Goal: Answer question/provide support: Answer question/provide support

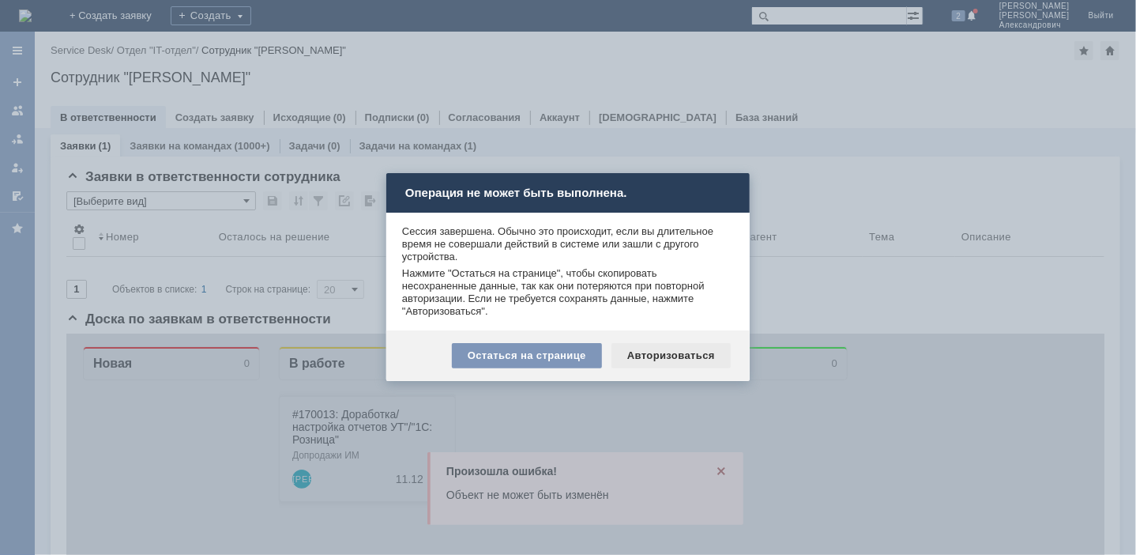
click at [634, 360] on div "Авторизоваться" at bounding box center [671, 355] width 119 height 25
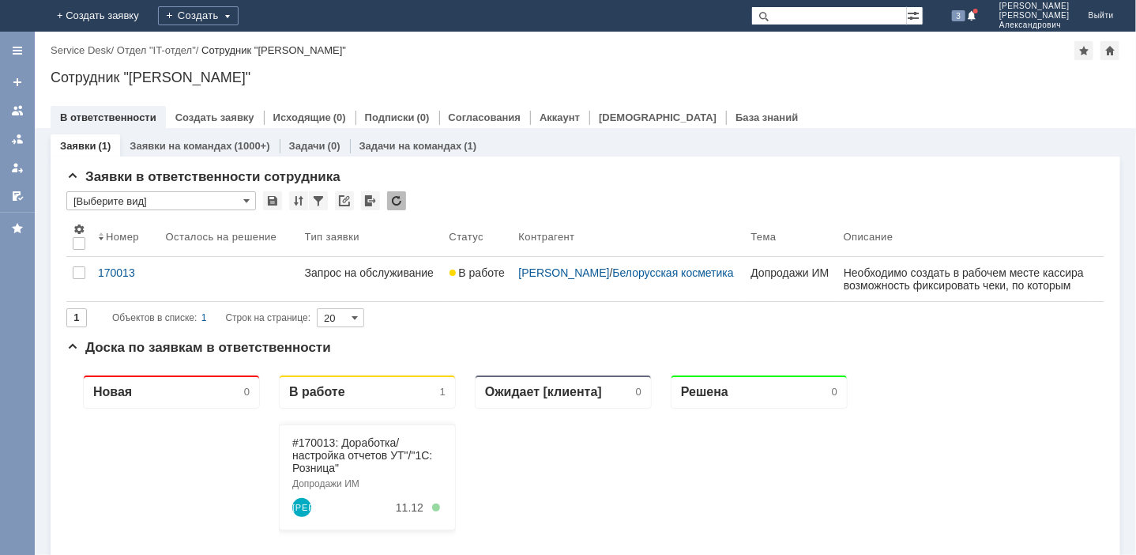
paste input "172280"
type input "172280"
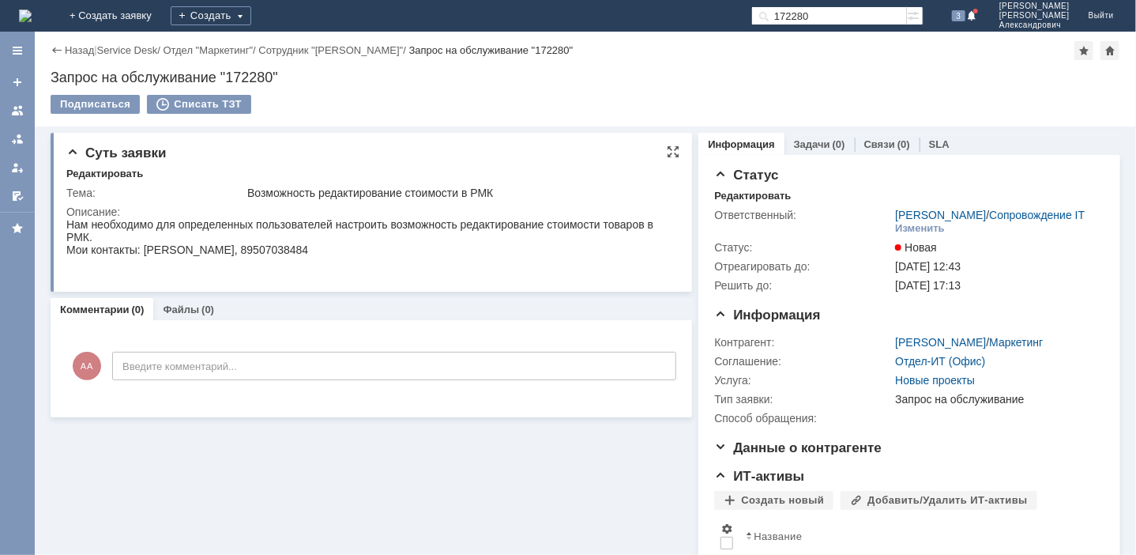
click at [283, 224] on div "Нам необходимо для определенных пользователей настроить возможность редактирова…" at bounding box center [366, 242] width 600 height 51
drag, startPoint x: 217, startPoint y: 227, endPoint x: 283, endPoint y: 227, distance: 65.6
click at [283, 227] on div "Нам необходимо для определенных пользователей настроить возможность редактирова…" at bounding box center [366, 242] width 600 height 51
drag, startPoint x: 283, startPoint y: 227, endPoint x: 412, endPoint y: 228, distance: 128.8
click at [412, 228] on div "Нам необходимо для определенных пользователей настроить возможность редактирова…" at bounding box center [366, 242] width 600 height 51
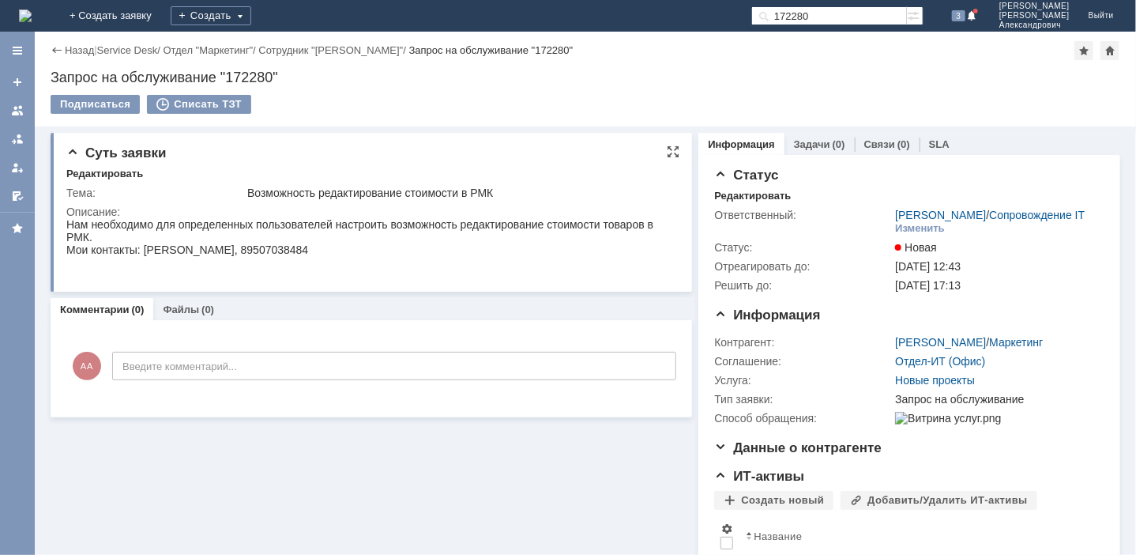
click at [478, 228] on div "Нам необходимо для определенных пользователей настроить возможность редактирова…" at bounding box center [366, 242] width 600 height 51
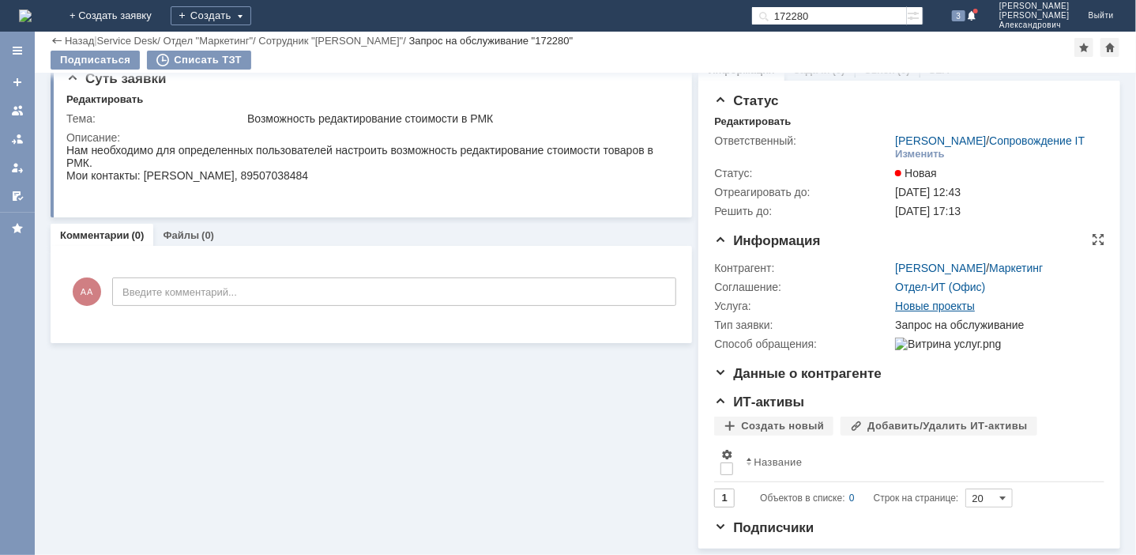
scroll to position [31, 0]
